Goal: Contribute content: Add original content to the website for others to see

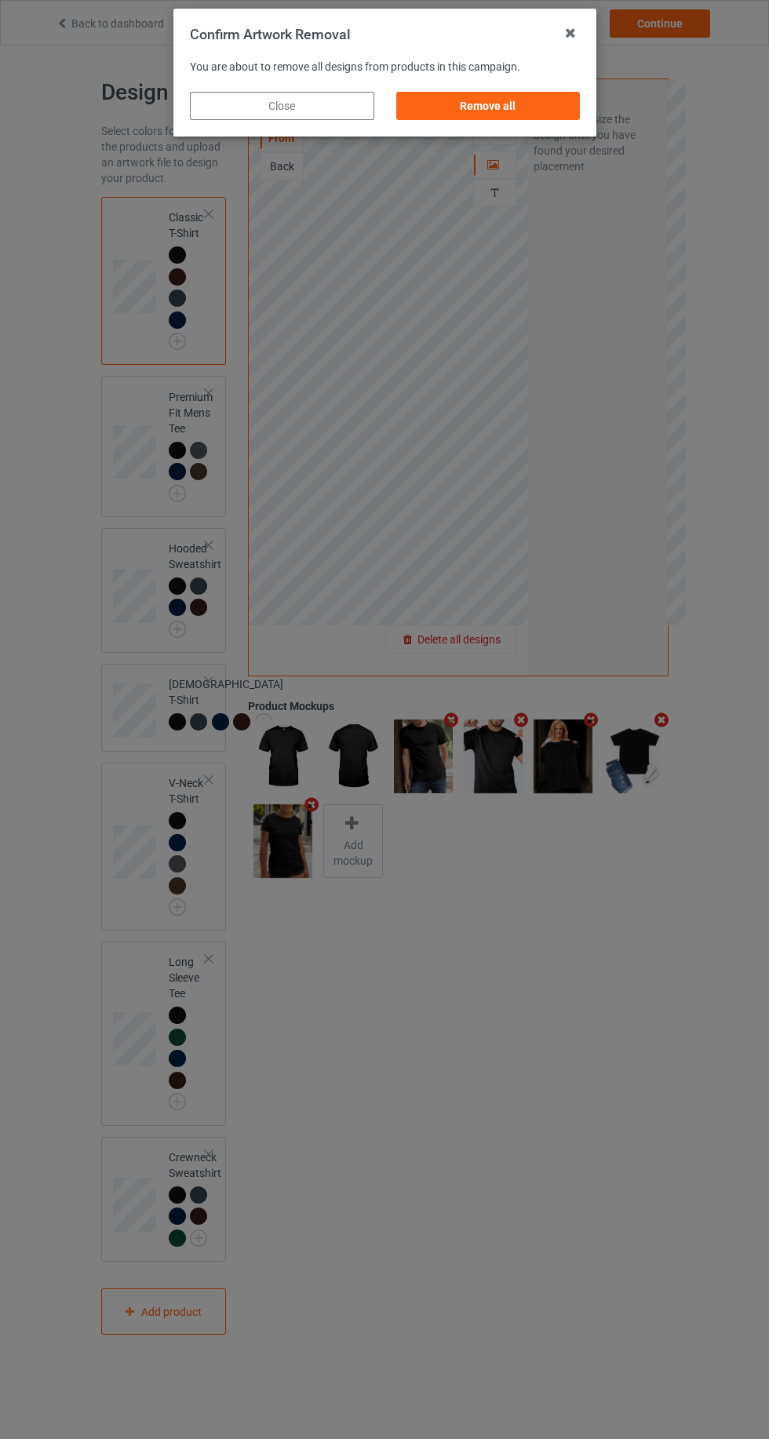
click at [537, 107] on div "Remove all" at bounding box center [487, 106] width 184 height 28
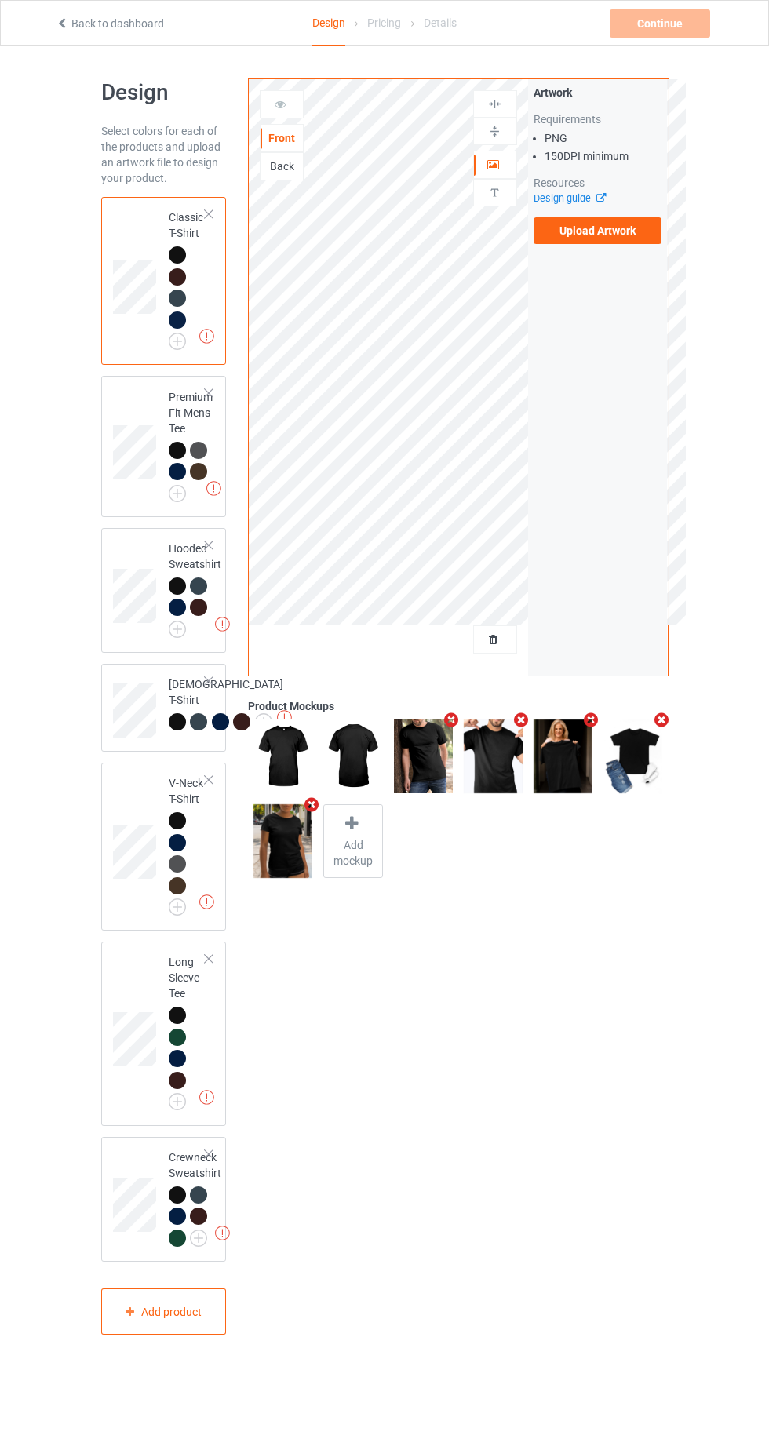
click at [623, 235] on label "Upload Artwork" at bounding box center [597, 230] width 129 height 27
click at [0, 0] on input "Upload Artwork" at bounding box center [0, 0] width 0 height 0
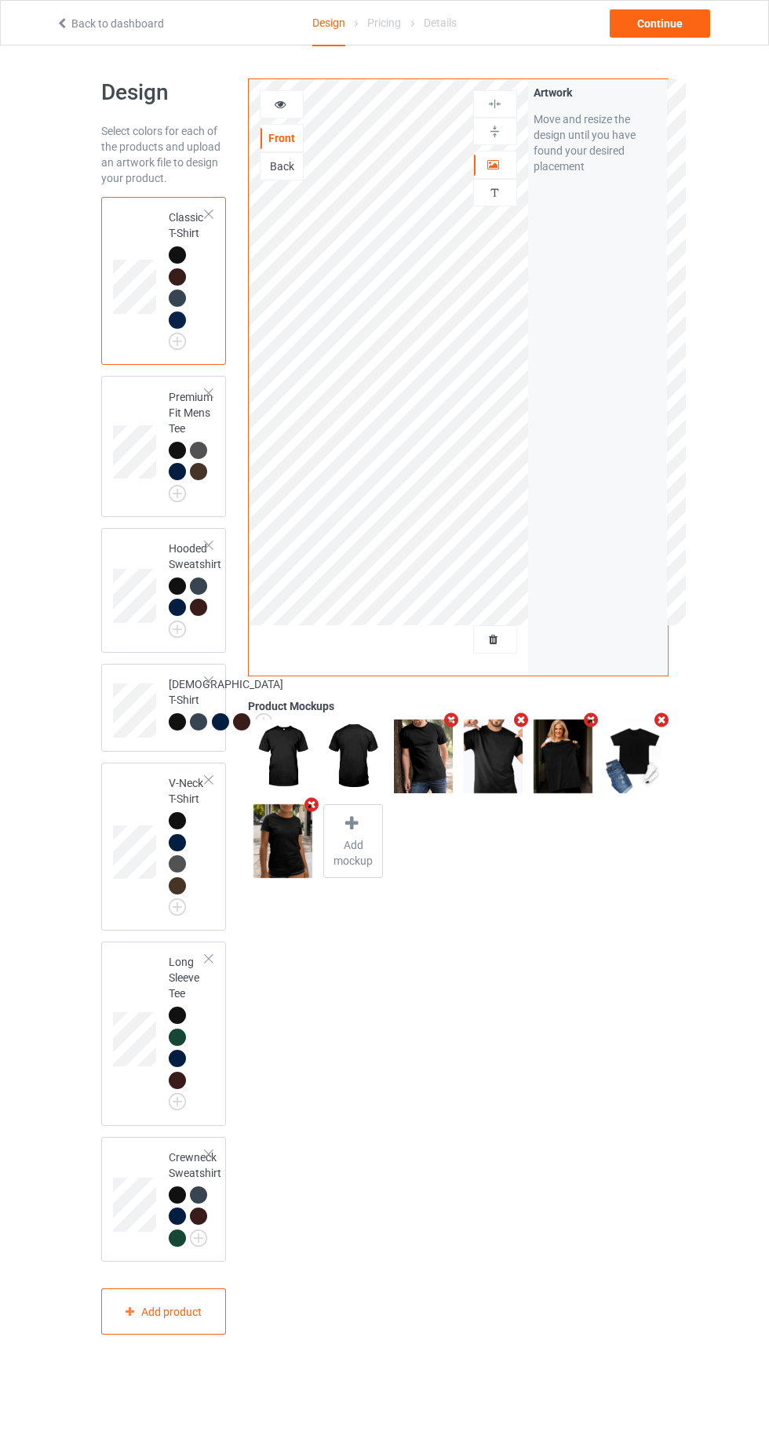
click at [499, 176] on div "Artwork" at bounding box center [495, 165] width 44 height 28
click at [505, 179] on div "Personalized text" at bounding box center [495, 192] width 44 height 27
click at [501, 169] on div at bounding box center [495, 165] width 42 height 16
click at [668, 31] on div "Continue" at bounding box center [660, 23] width 100 height 28
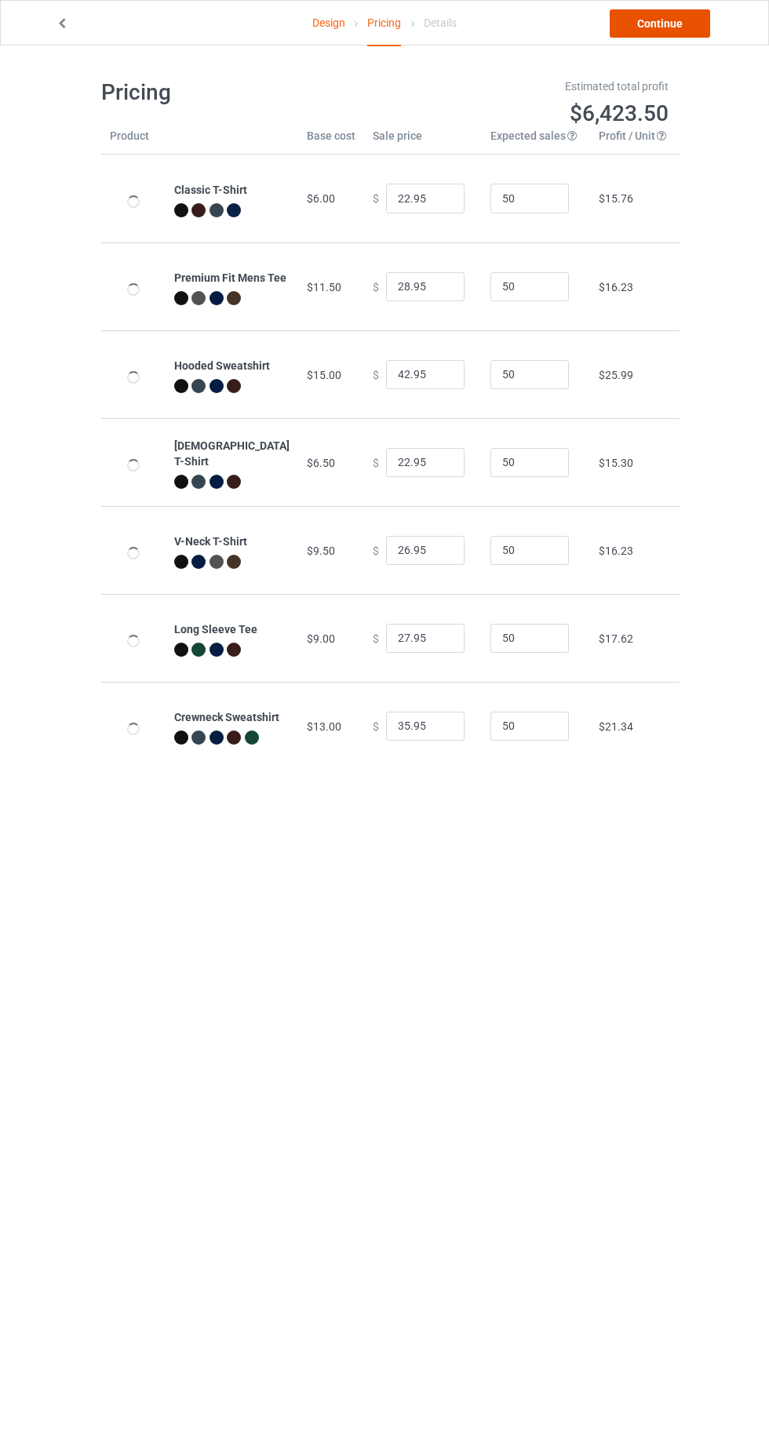
click at [654, 28] on link "Continue" at bounding box center [660, 23] width 100 height 28
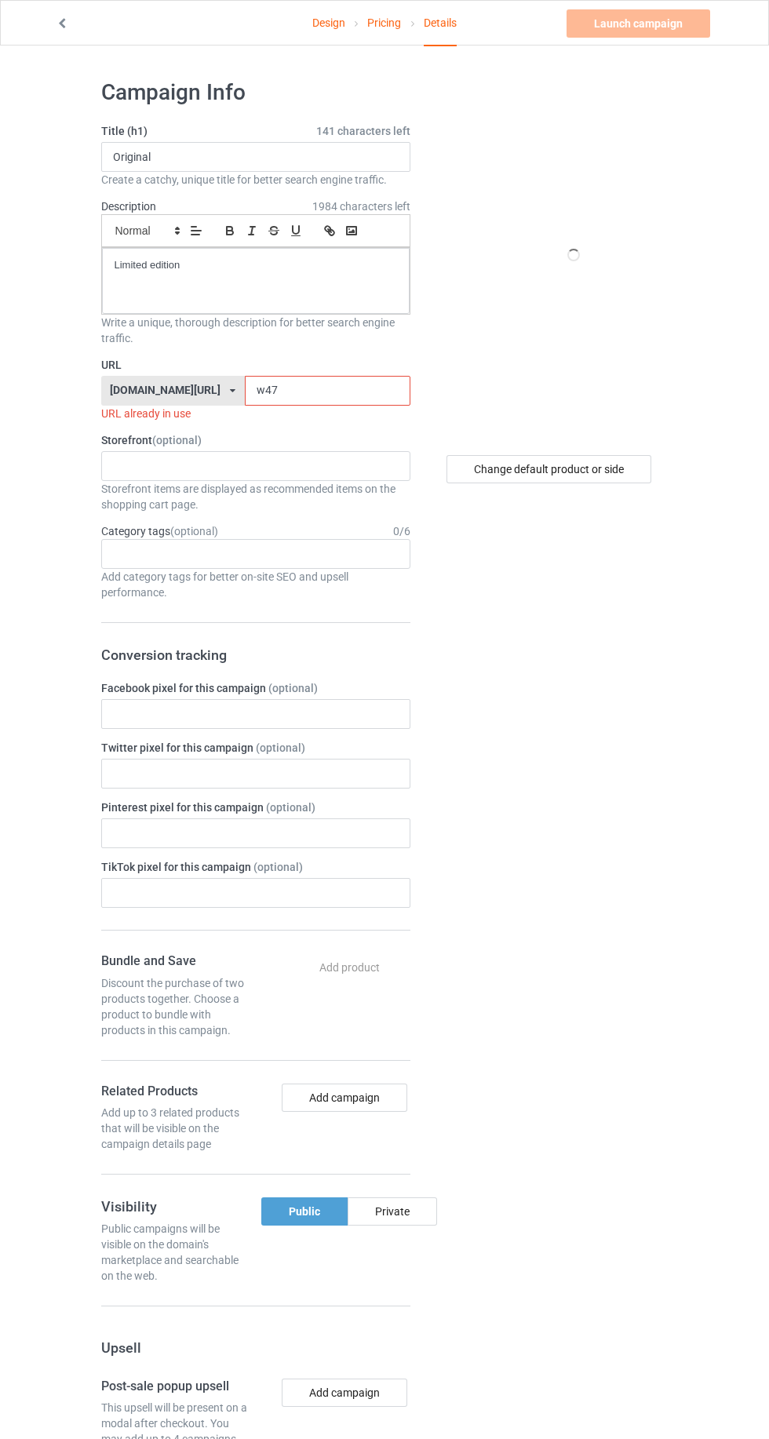
click at [304, 394] on input "w47" at bounding box center [328, 391] width 166 height 30
type input "w"
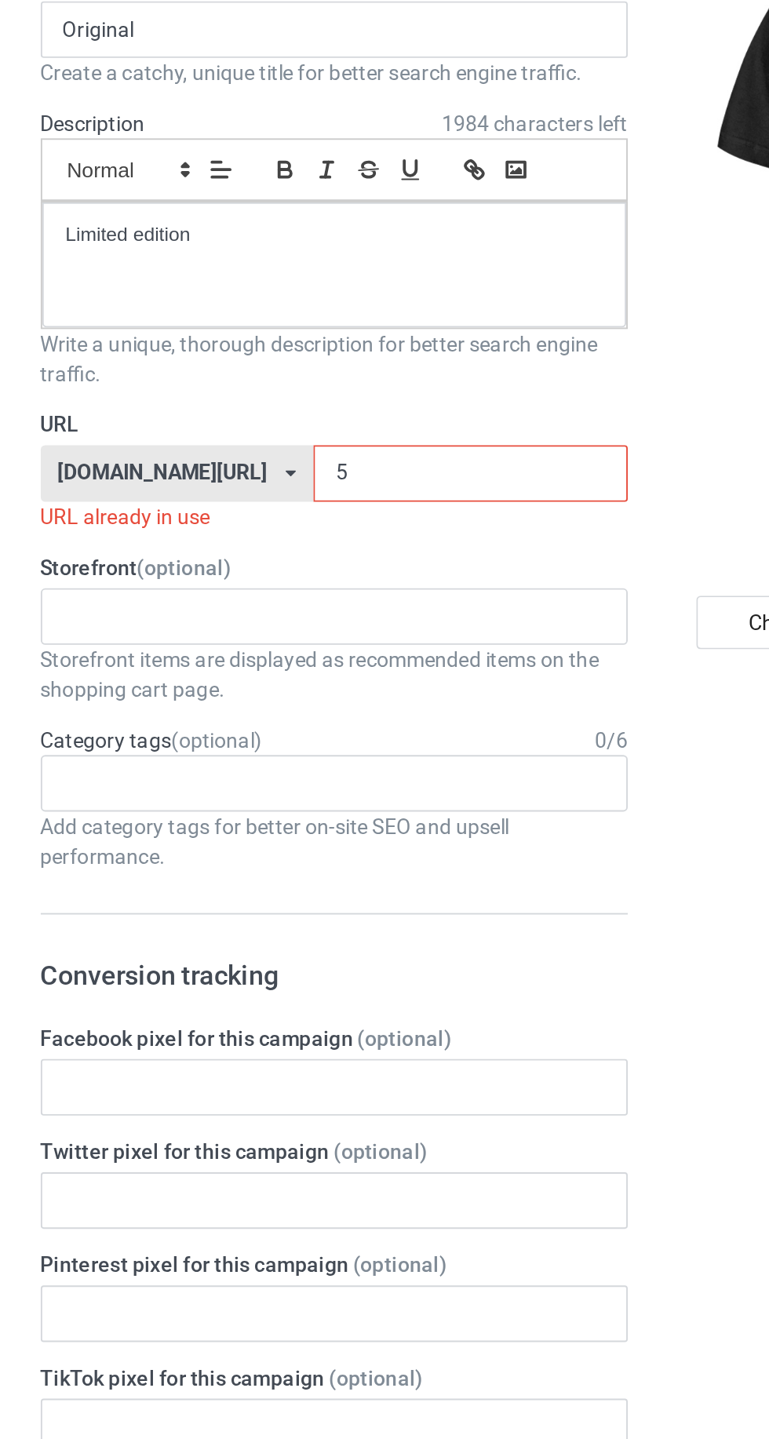
type input "5b"
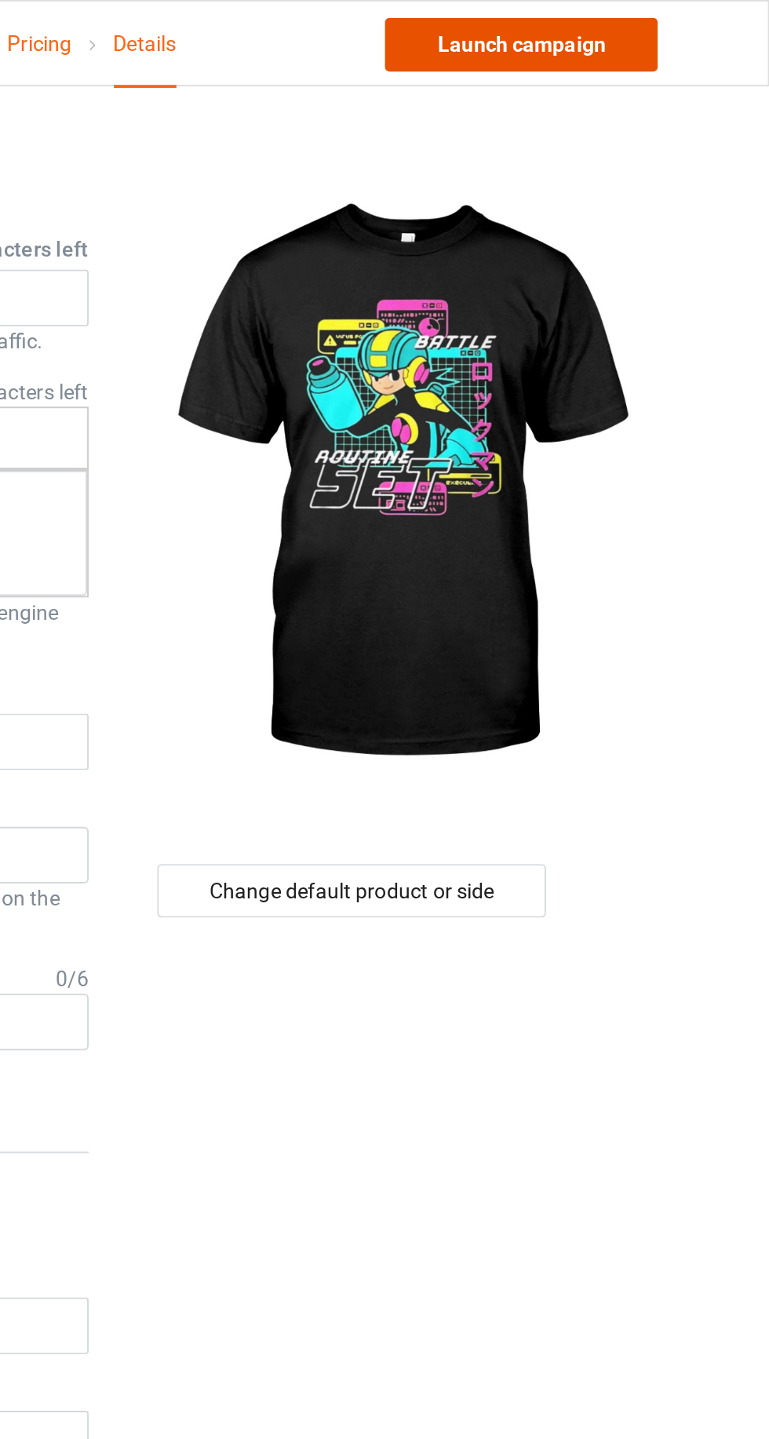
click at [655, 27] on link "Launch campaign" at bounding box center [638, 23] width 144 height 28
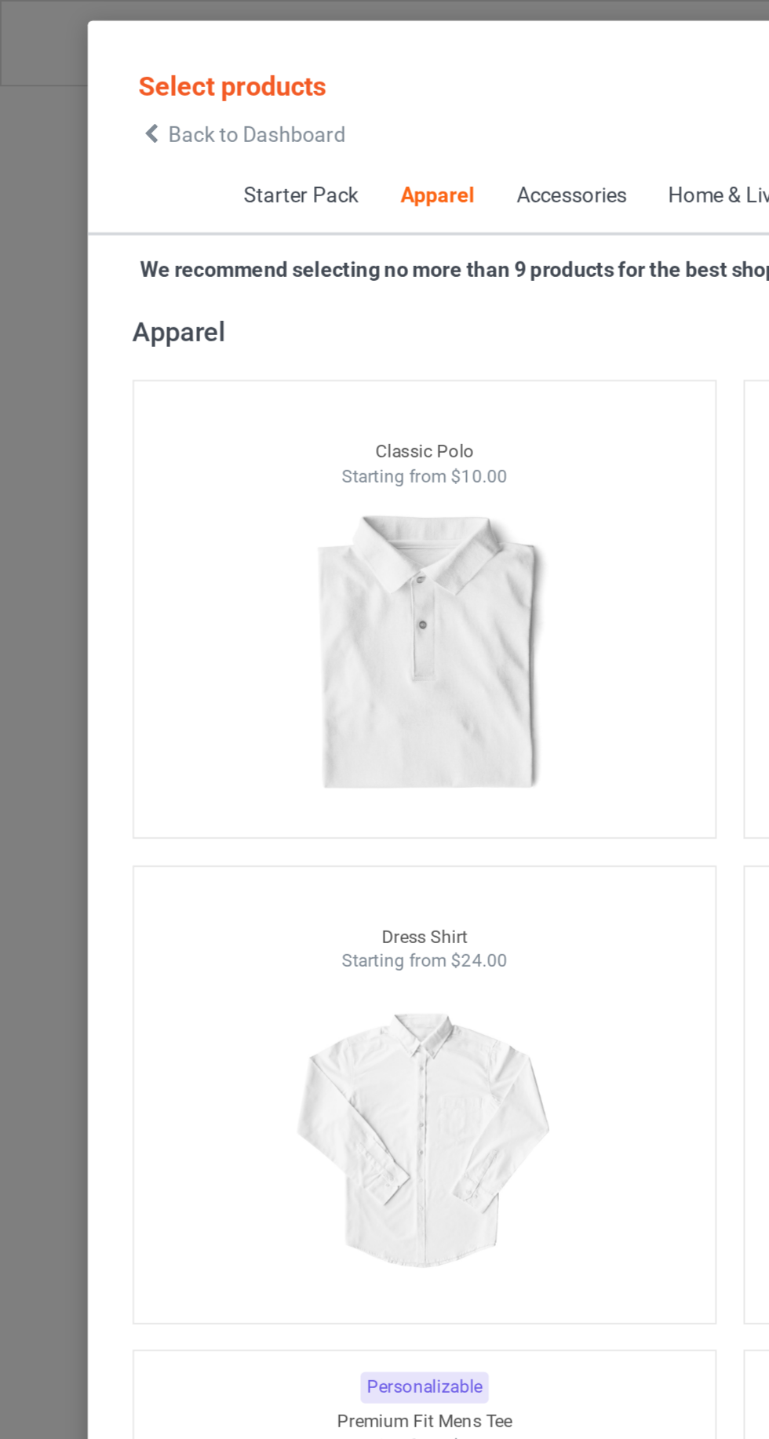
click at [81, 67] on icon at bounding box center [79, 70] width 13 height 11
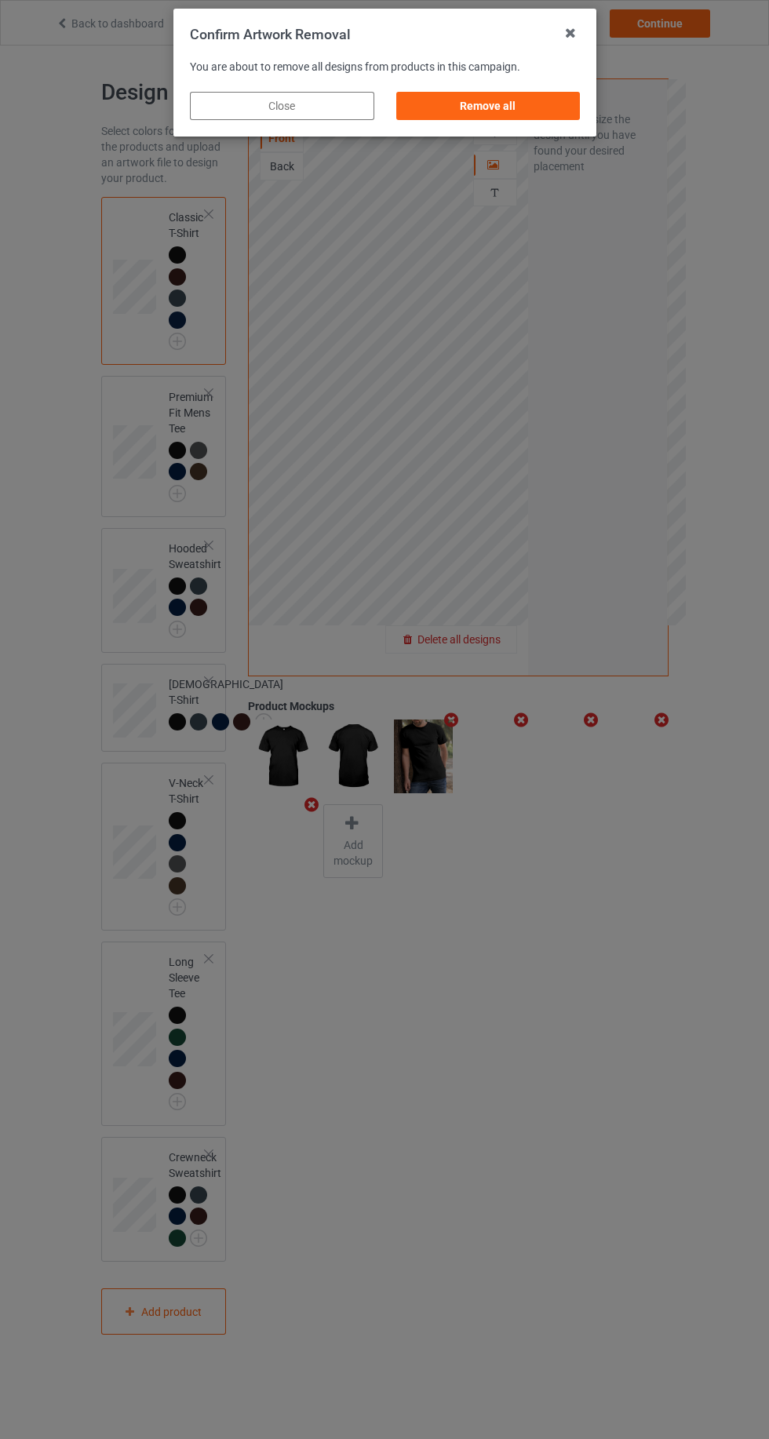
click at [519, 107] on div "Remove all" at bounding box center [487, 106] width 184 height 28
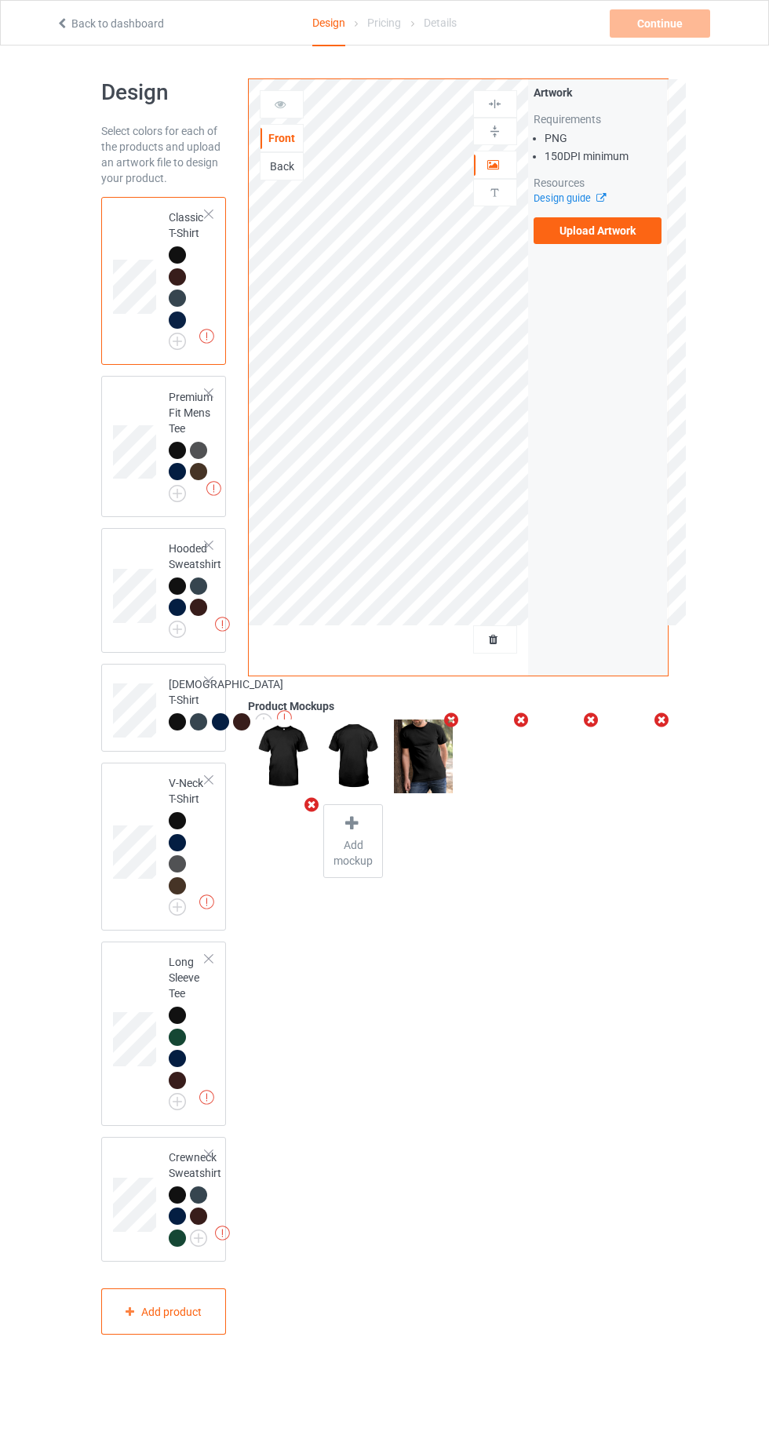
click at [624, 239] on label "Upload Artwork" at bounding box center [597, 230] width 129 height 27
click at [0, 0] on input "Upload Artwork" at bounding box center [0, 0] width 0 height 0
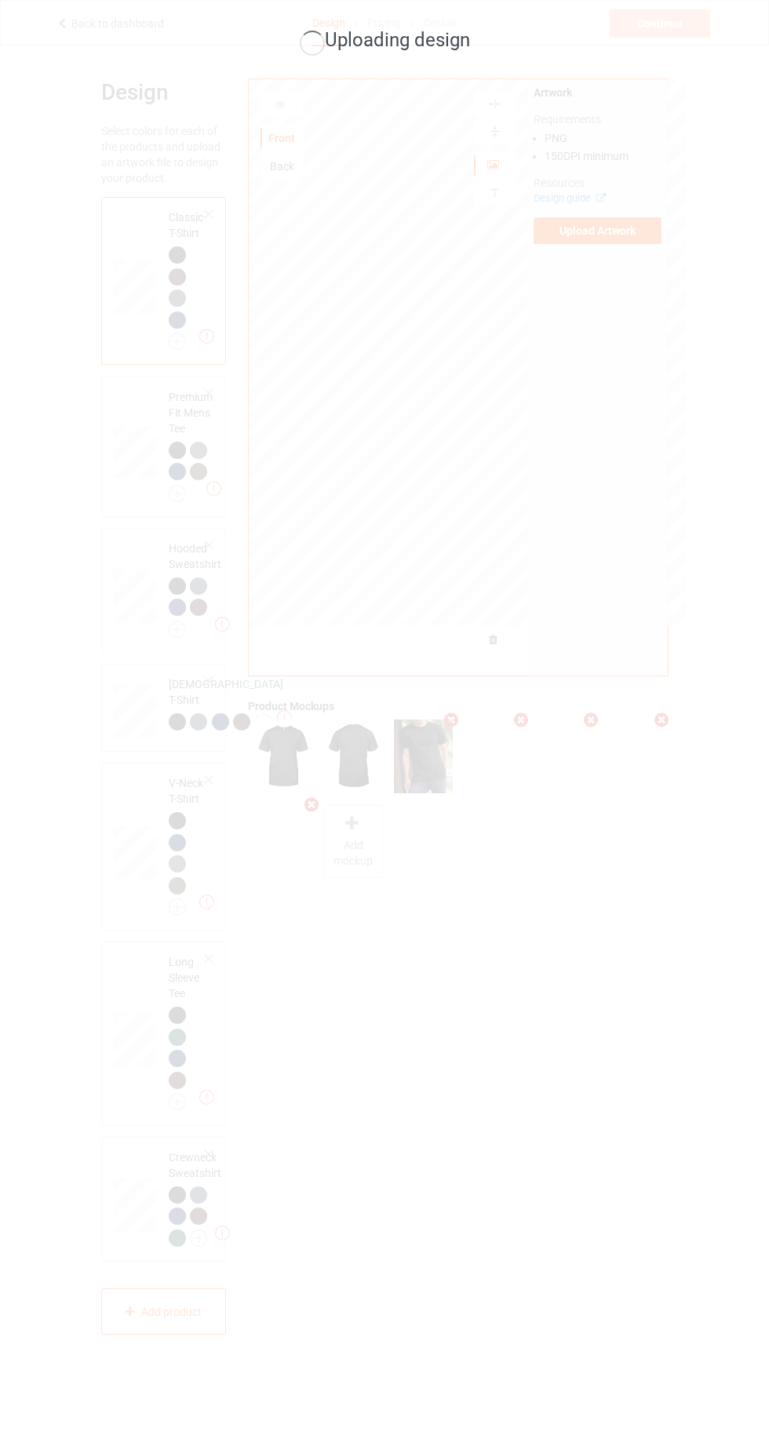
click at [327, 639] on div "Uploading design" at bounding box center [384, 719] width 769 height 1439
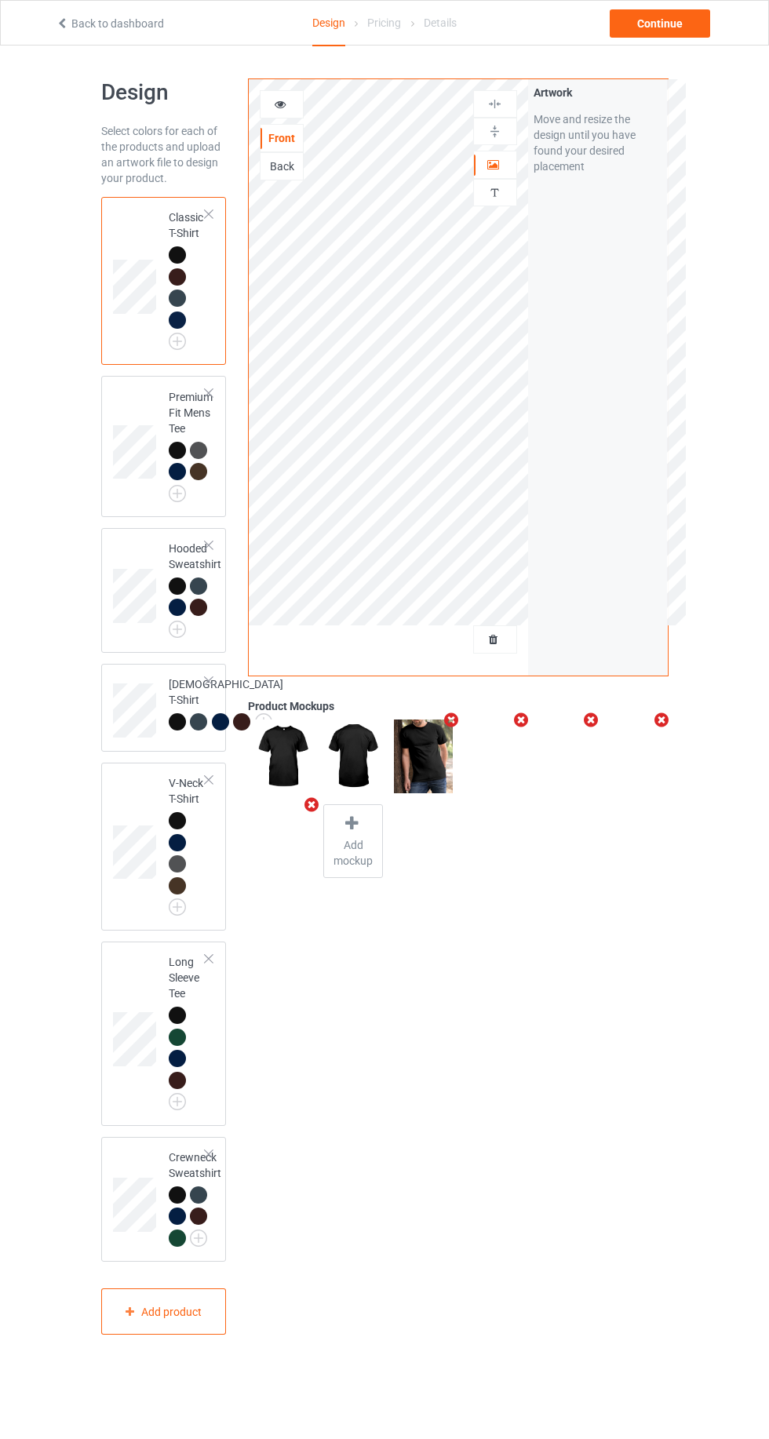
click at [280, 97] on icon at bounding box center [280, 101] width 13 height 11
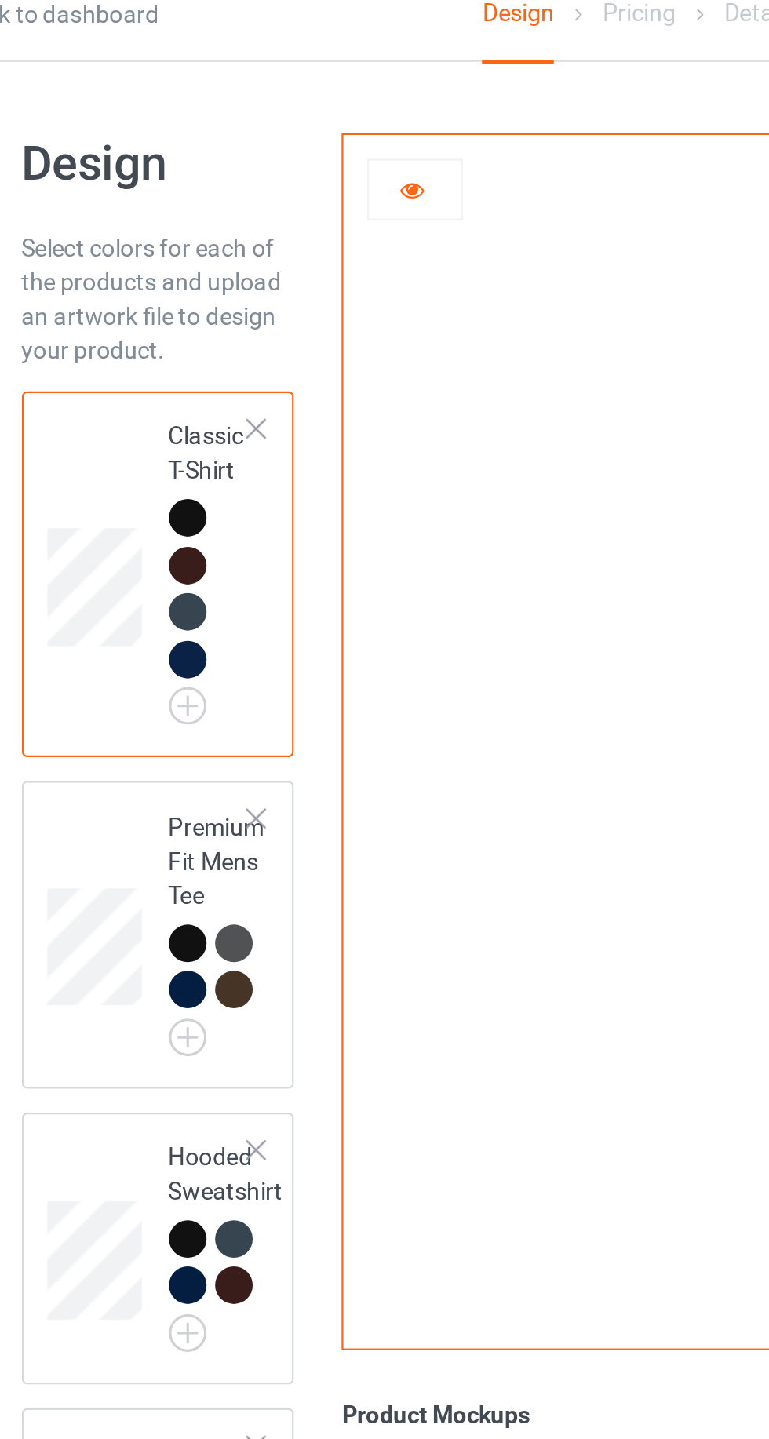
click at [184, 325] on div at bounding box center [177, 319] width 17 height 17
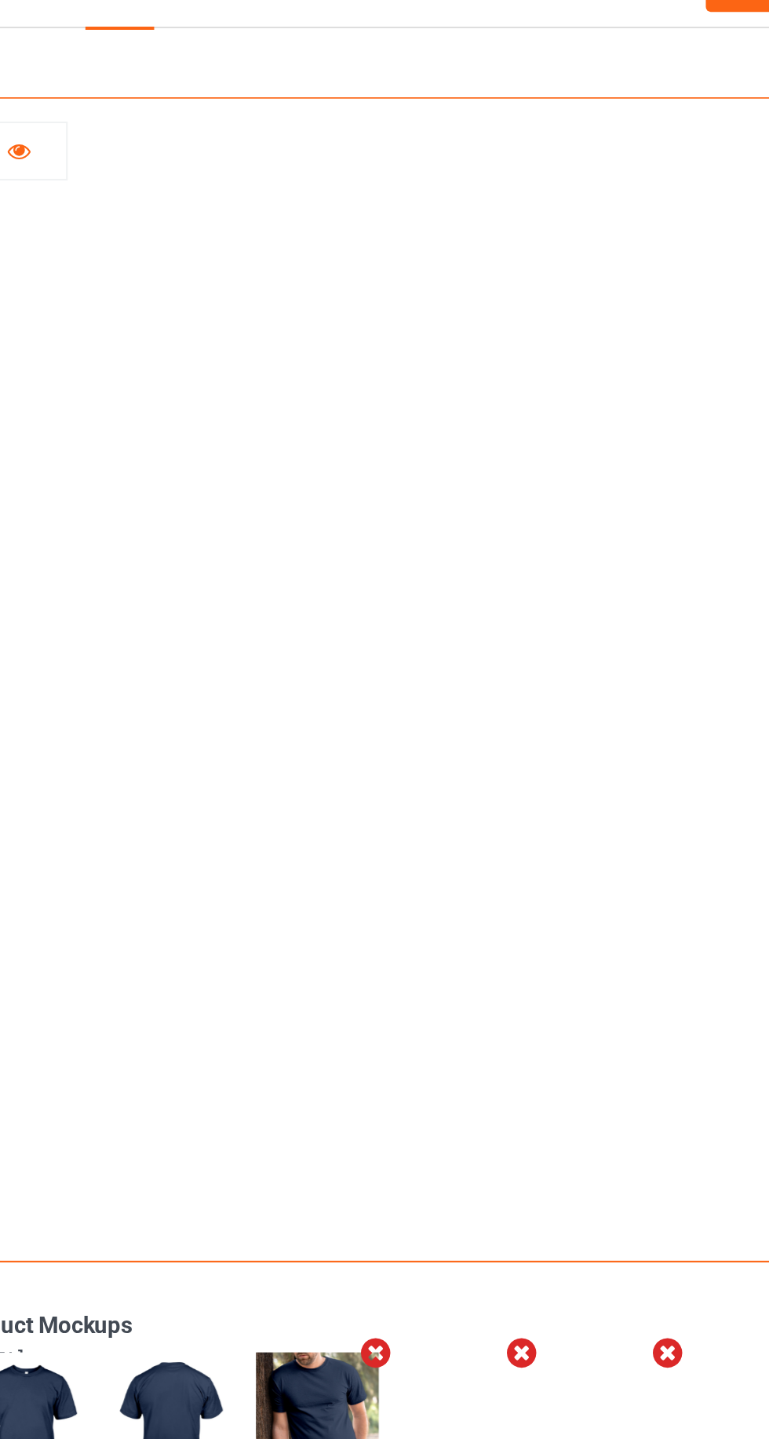
click at [301, 105] on div at bounding box center [281, 104] width 42 height 16
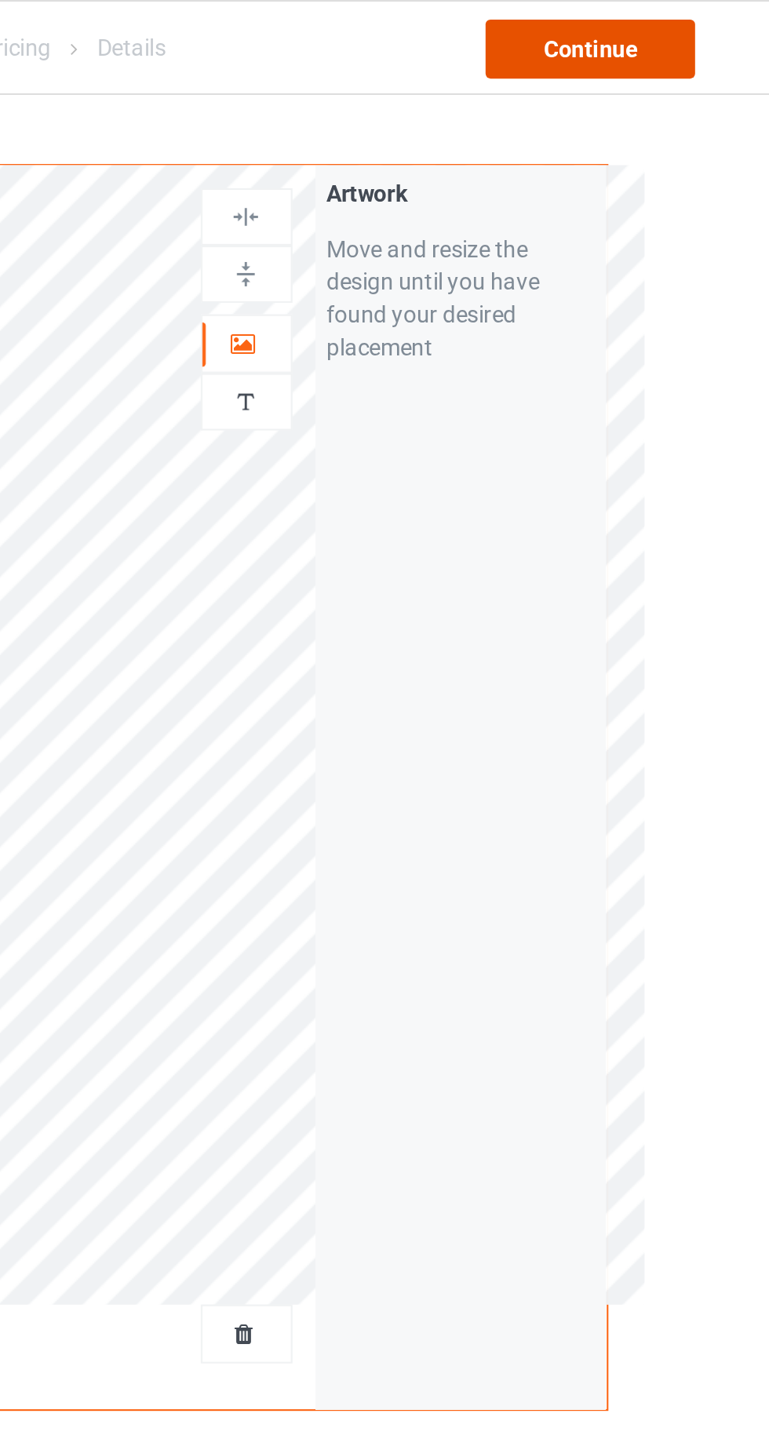
click at [677, 31] on div "Continue" at bounding box center [660, 23] width 100 height 28
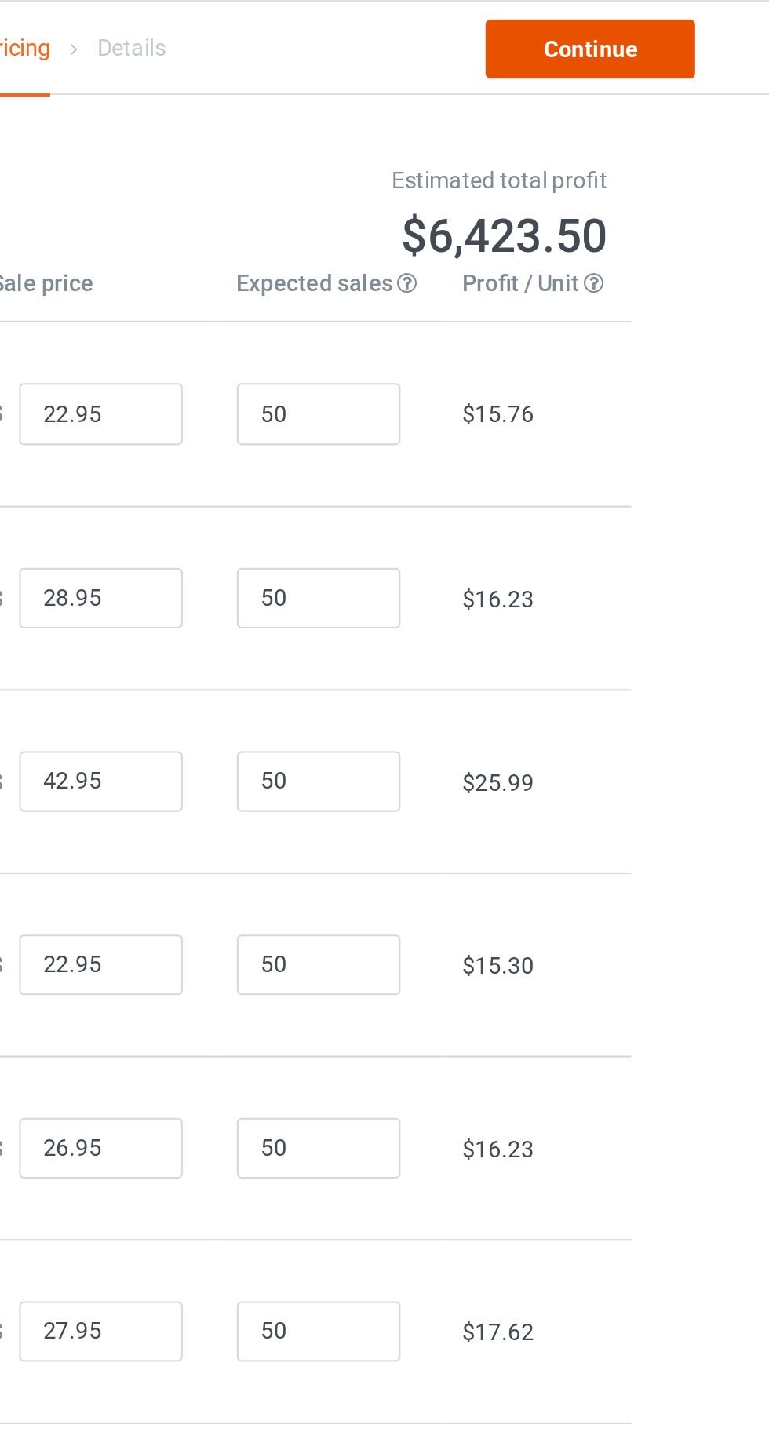
click at [677, 36] on link "Continue" at bounding box center [660, 23] width 100 height 28
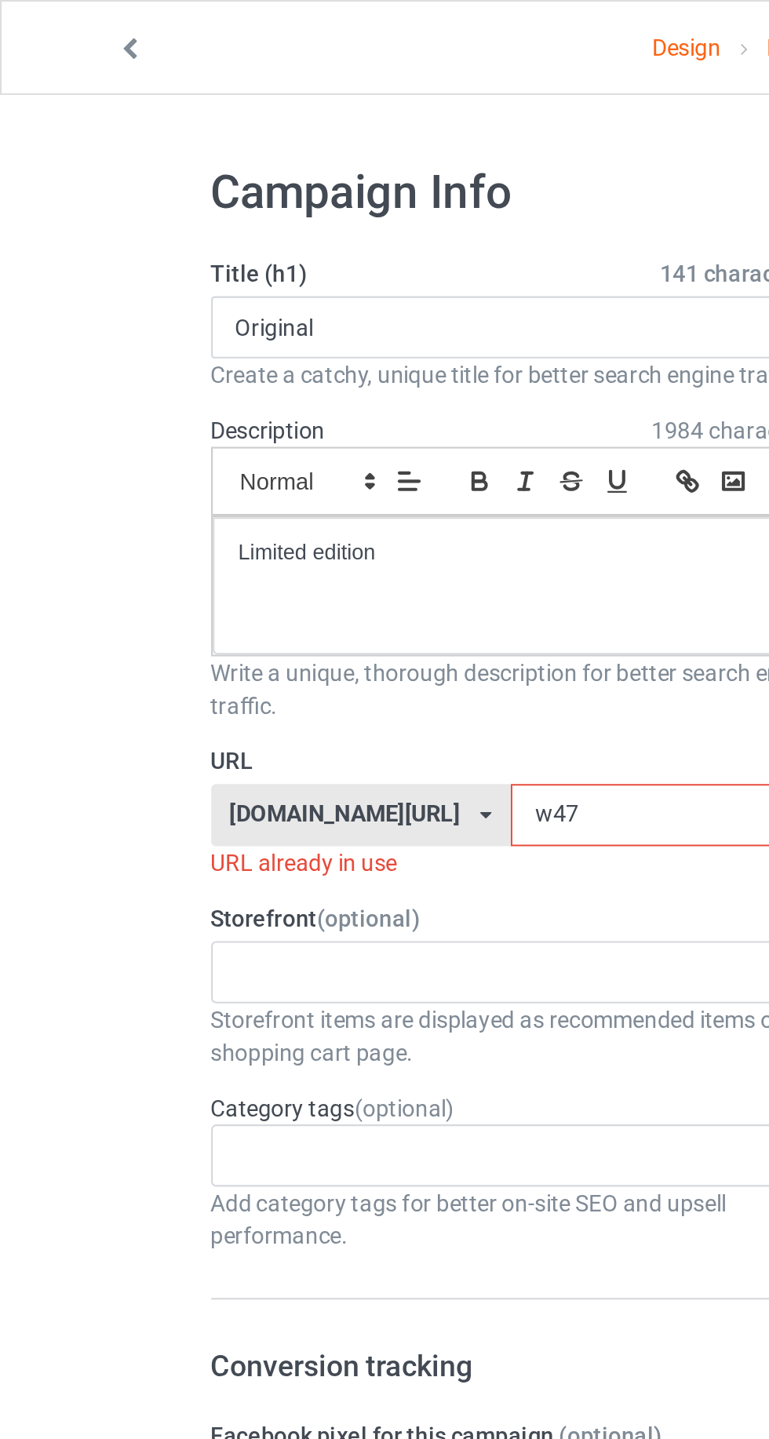
click at [270, 382] on input "w47" at bounding box center [328, 391] width 166 height 30
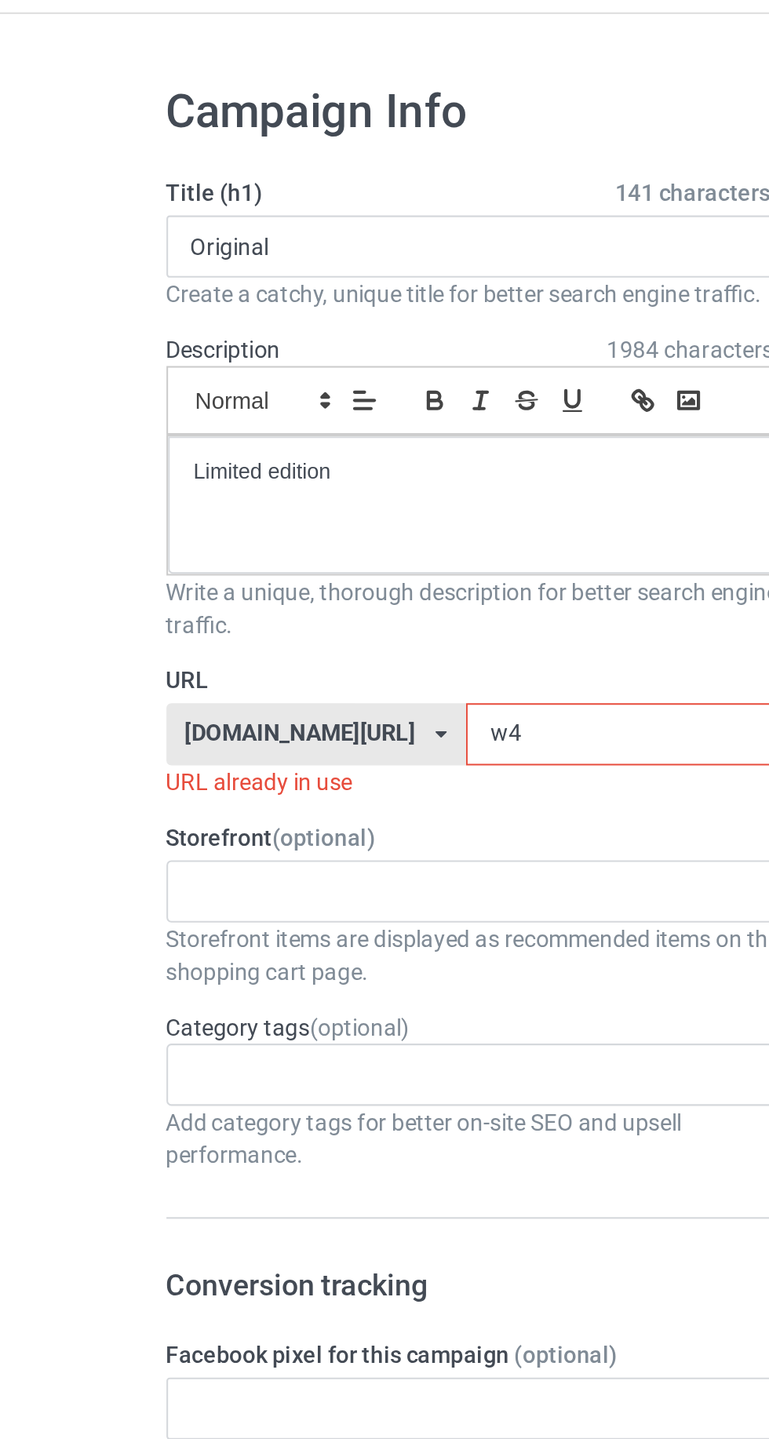
type input "w"
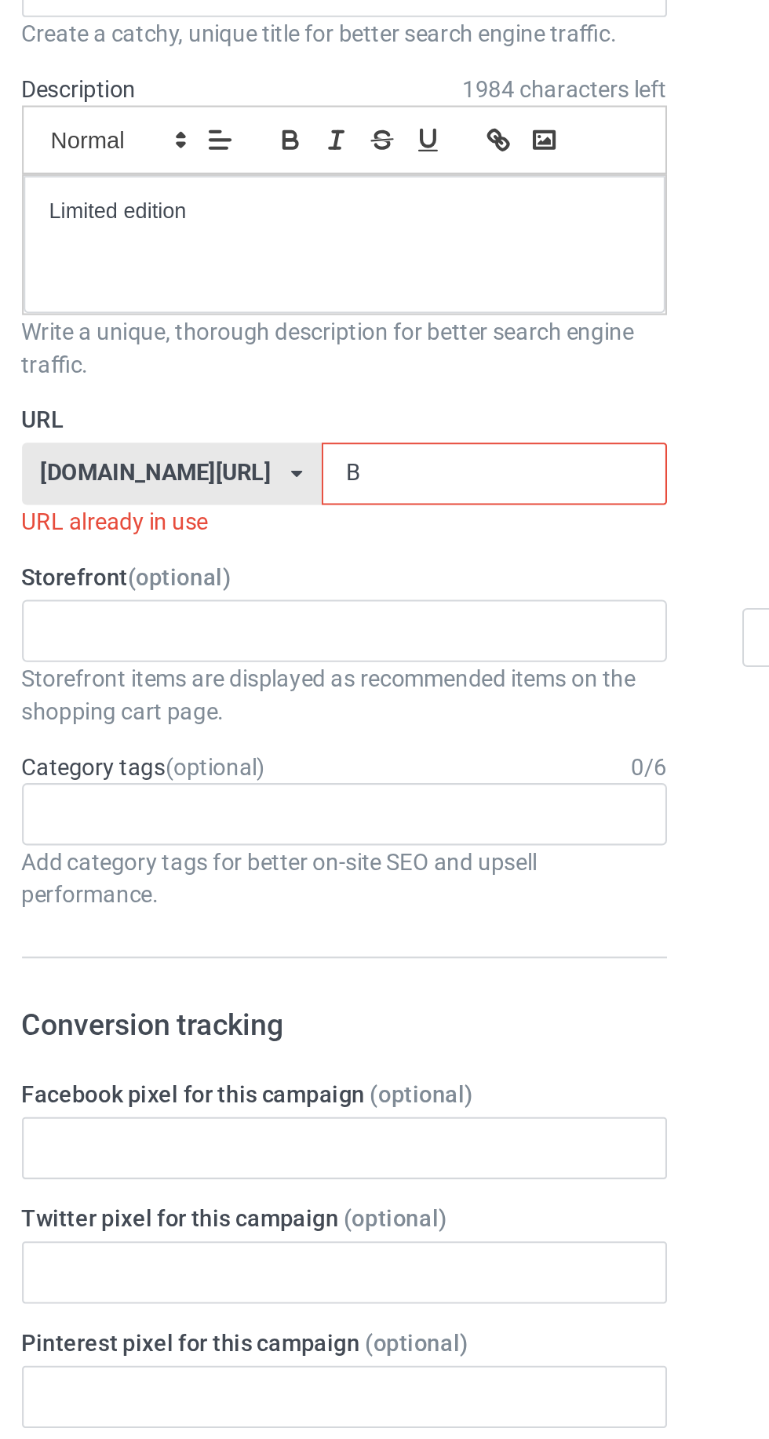
type input "Bk"
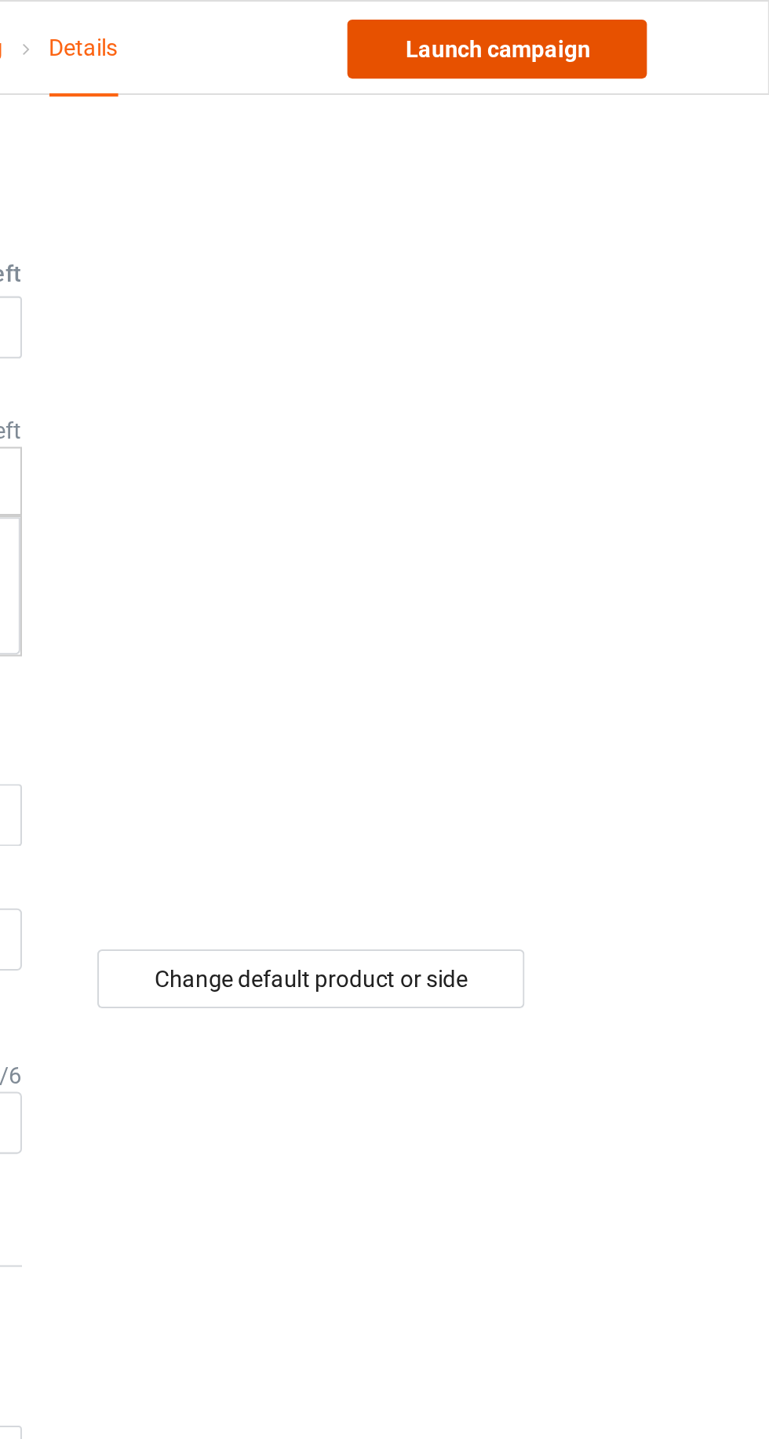
click at [621, 20] on link "Launch campaign" at bounding box center [638, 23] width 144 height 28
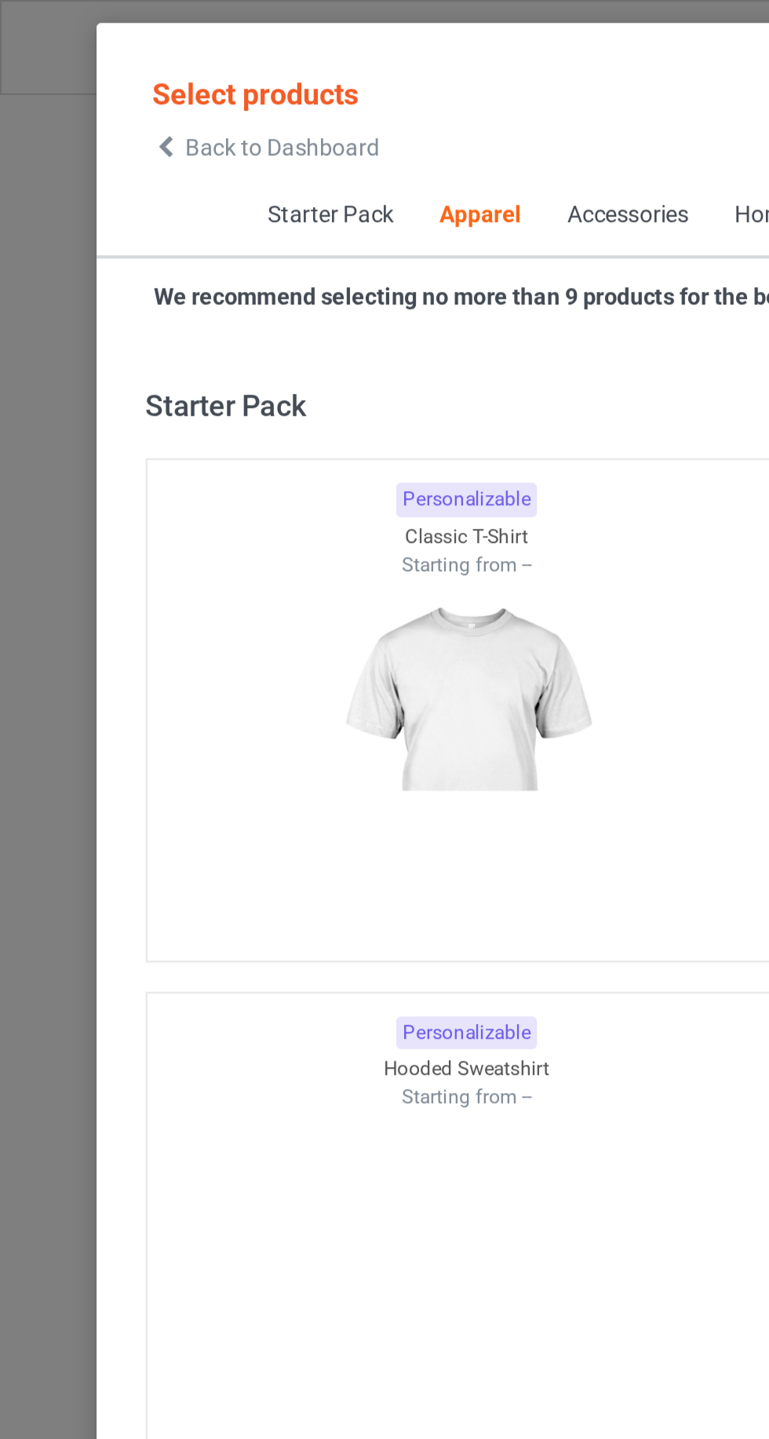
scroll to position [839, 0]
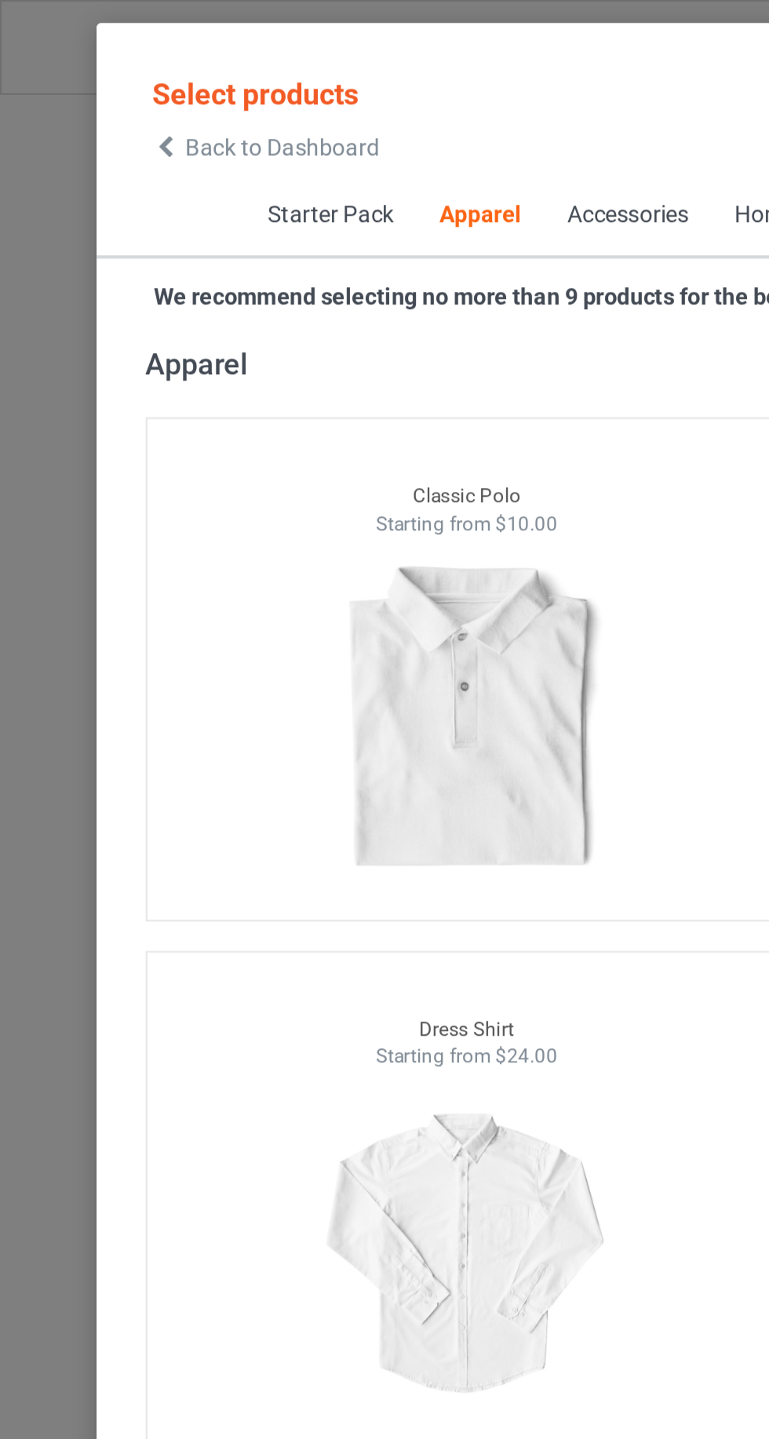
click at [86, 75] on icon at bounding box center [79, 70] width 13 height 11
